Goal: Information Seeking & Learning: Learn about a topic

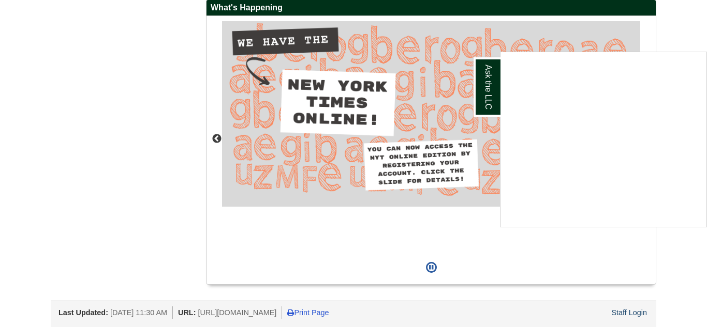
scroll to position [963, 0]
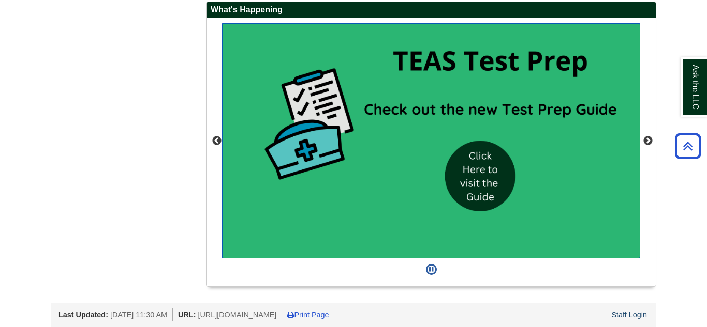
click at [479, 187] on img "slideshow" at bounding box center [431, 140] width 418 height 235
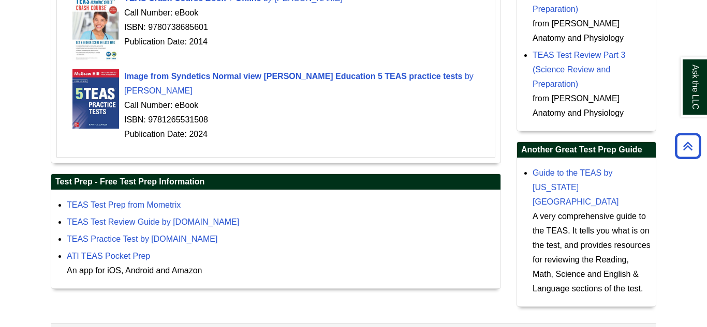
scroll to position [414, 0]
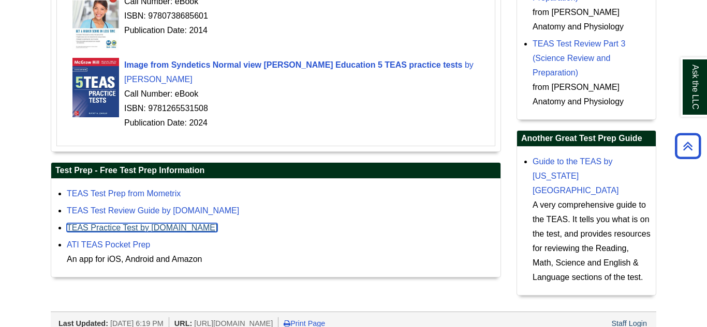
click at [215, 232] on link "TEAS Practice Test by [DOMAIN_NAME]" at bounding box center [142, 228] width 151 height 9
click at [217, 232] on link "TEAS Practice Test by [DOMAIN_NAME]" at bounding box center [142, 228] width 151 height 9
